Goal: Check status: Check status

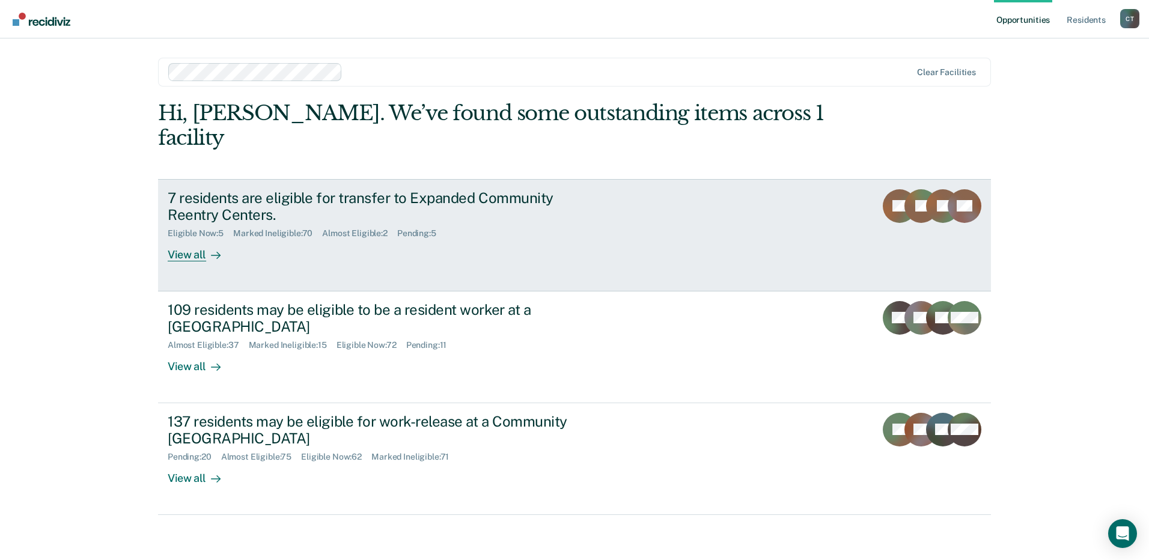
click at [518, 192] on div "7 residents are eligible for transfer to Expanded Community Reentry Centers." at bounding box center [379, 206] width 422 height 35
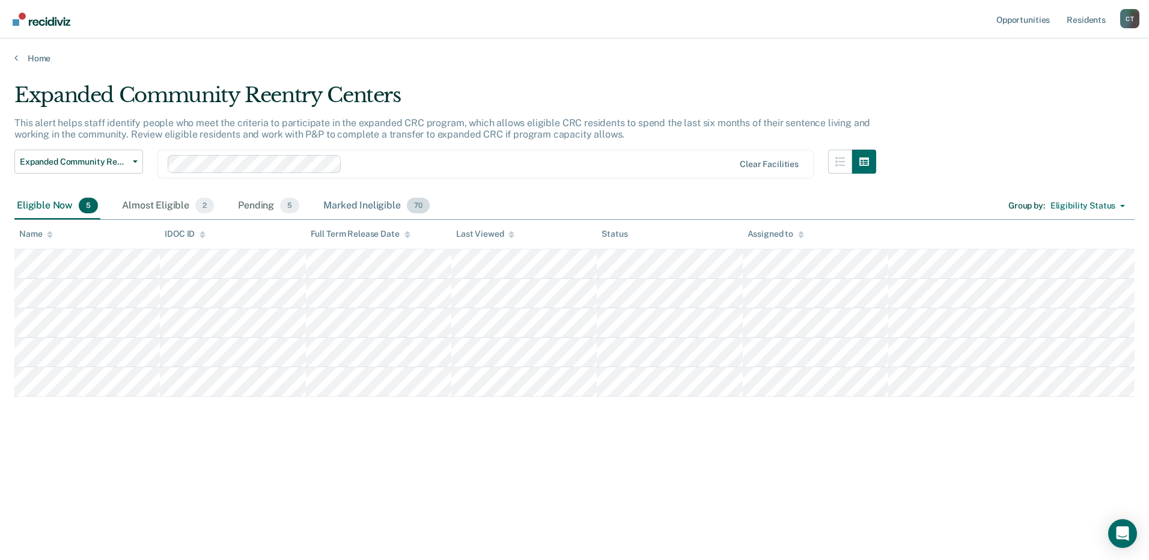
click at [375, 212] on div "Marked Ineligible 70" at bounding box center [376, 206] width 111 height 26
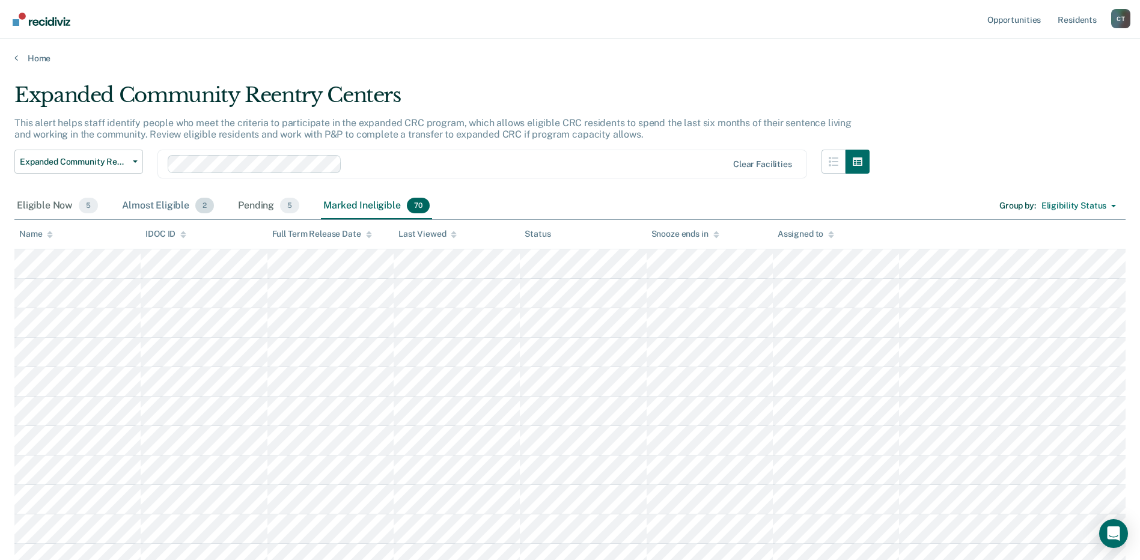
click at [157, 206] on div "Almost Eligible 2" at bounding box center [168, 206] width 97 height 26
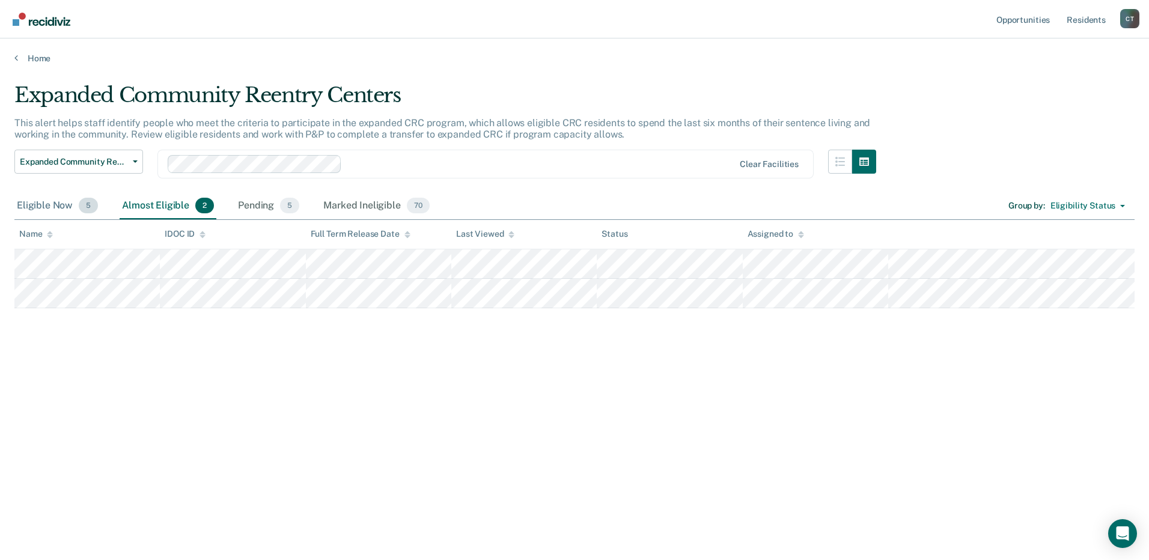
click at [60, 201] on div "Eligible Now 5" at bounding box center [57, 206] width 86 height 26
